Goal: Book appointment/travel/reservation

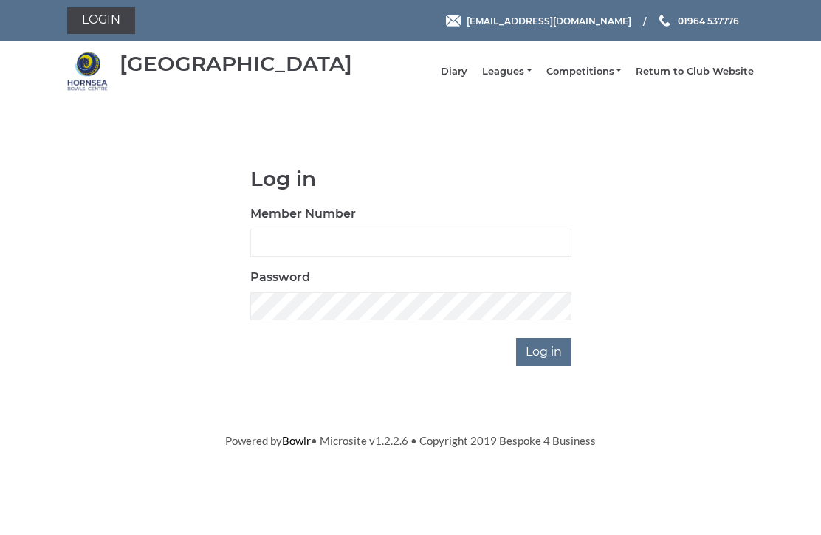
scroll to position [111, 0]
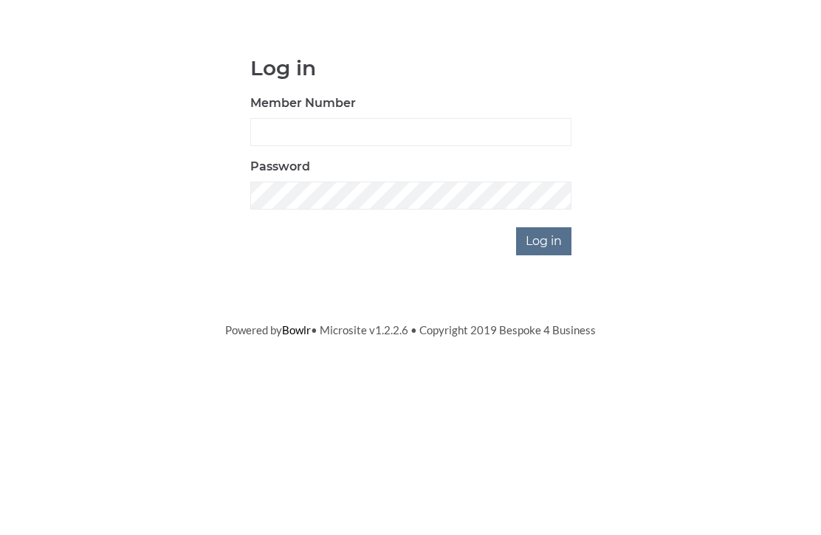
click at [820, 210] on html "Login hornseaindoorbowls@gmail.com 01964 537776 Hornsea Bowls Centre Diary" at bounding box center [410, 224] width 821 height 449
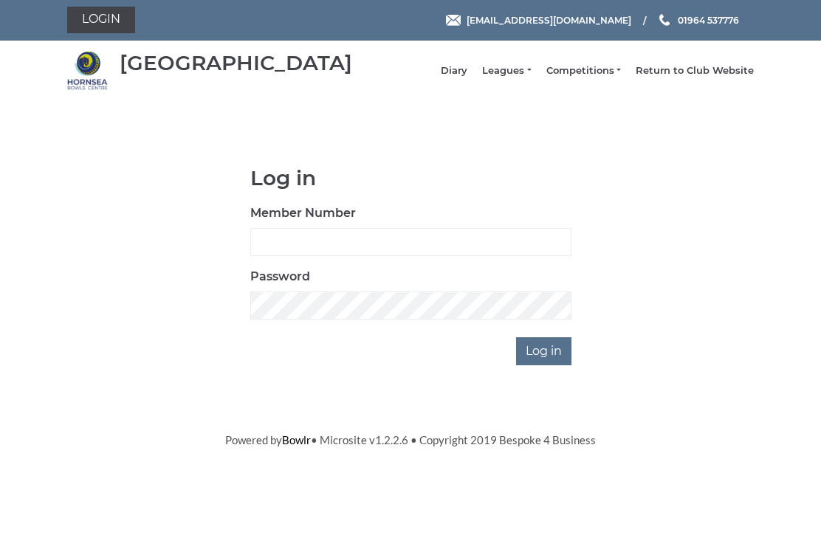
click at [542, 365] on input "Log in" at bounding box center [543, 352] width 55 height 28
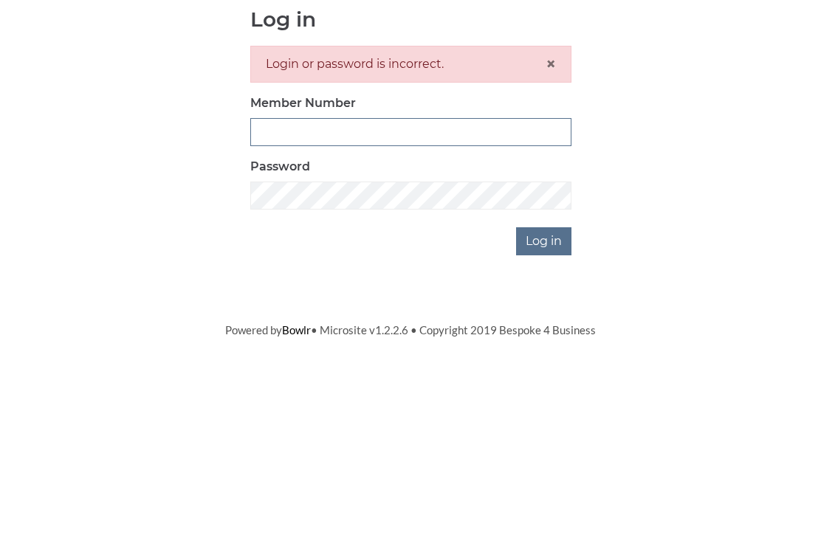
type input "0948"
click at [545, 387] on input "Log in" at bounding box center [543, 401] width 55 height 28
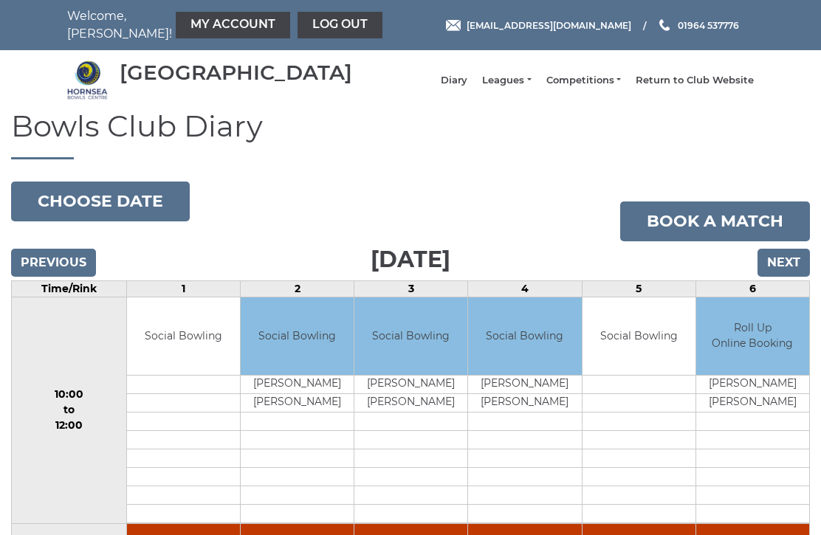
click at [781, 275] on input "Next" at bounding box center [784, 263] width 52 height 28
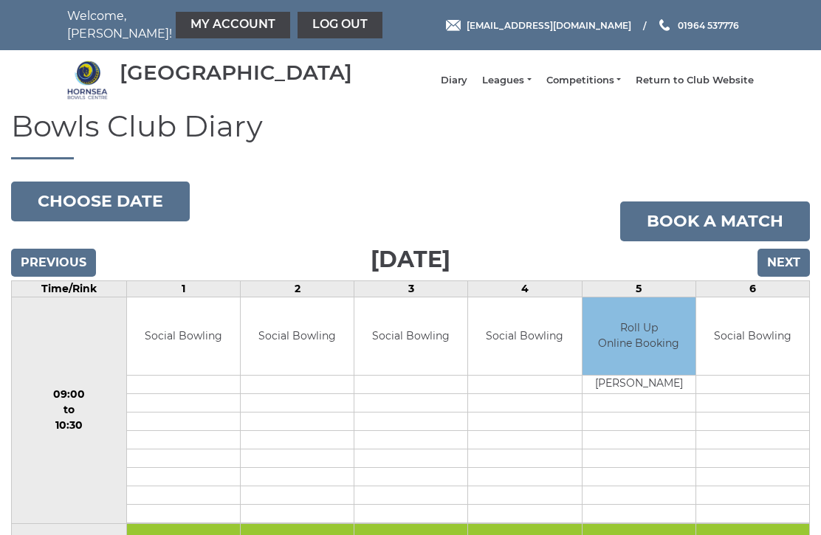
click at [795, 274] on input "Next" at bounding box center [784, 263] width 52 height 28
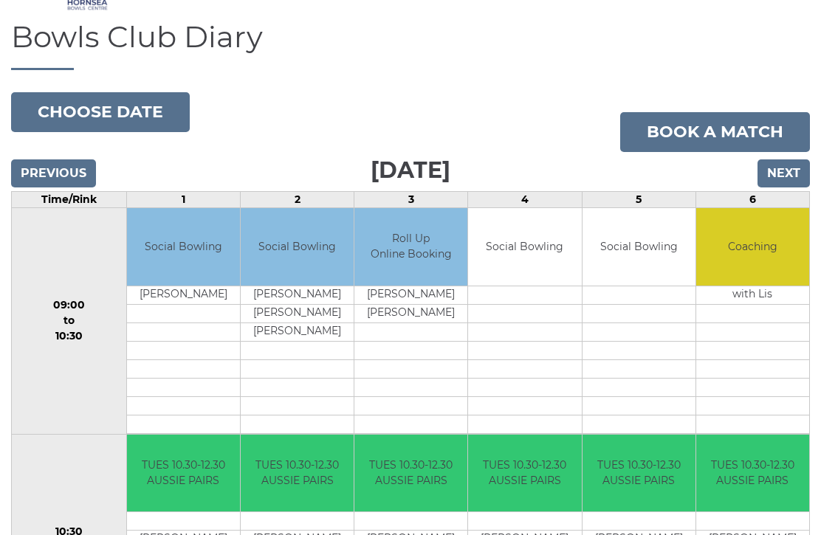
scroll to position [89, 0]
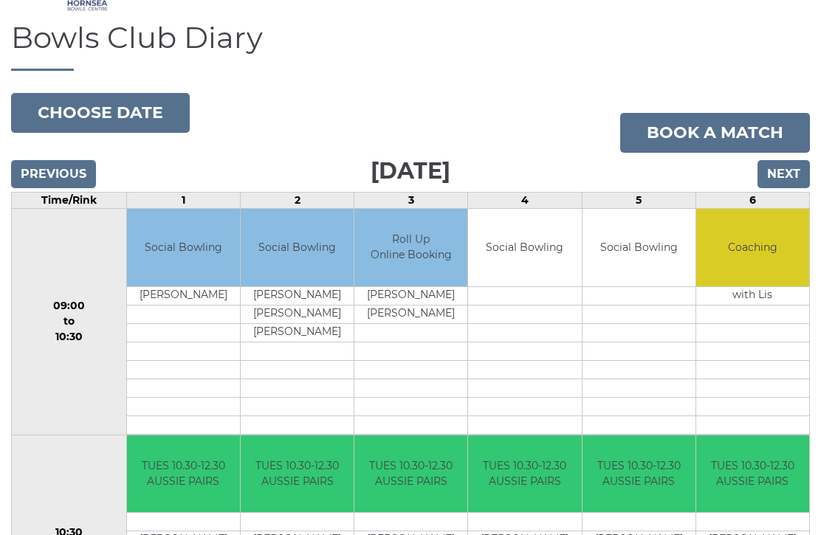
click at [785, 187] on input "Next" at bounding box center [784, 174] width 52 height 28
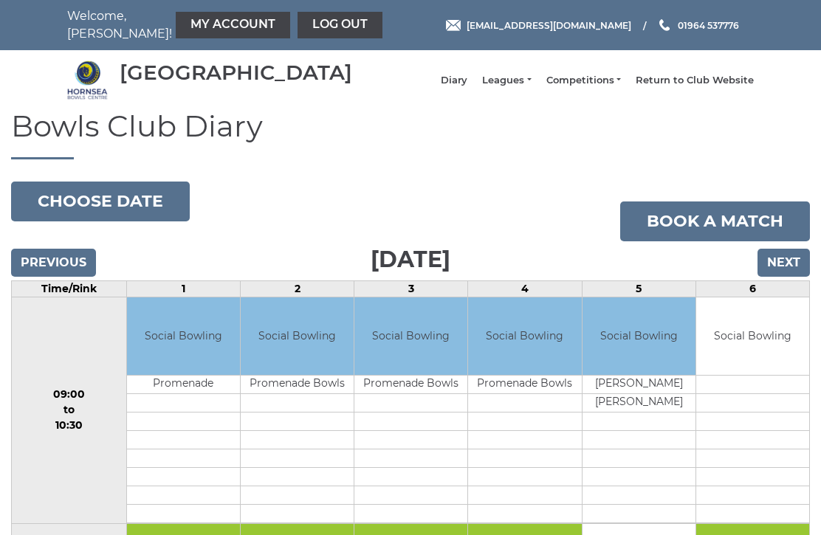
click at [783, 270] on input "Next" at bounding box center [784, 263] width 52 height 28
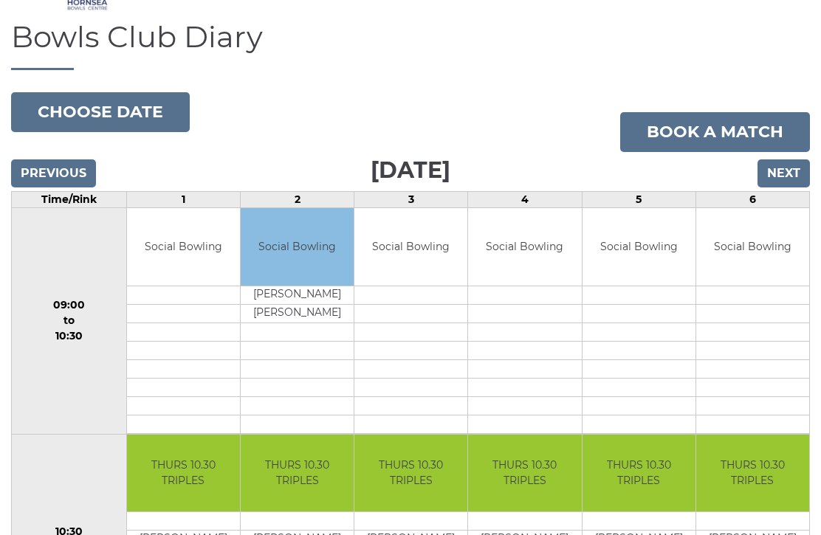
scroll to position [91, 0]
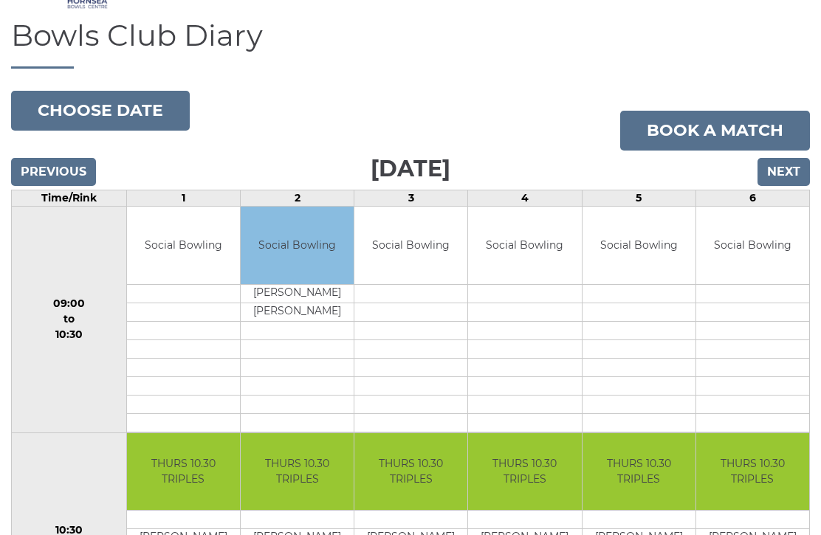
click at [789, 186] on input "Next" at bounding box center [784, 172] width 52 height 28
